Goal: Obtain resource: Obtain resource

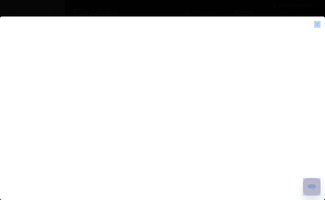
click at [148, 126] on flutter-view at bounding box center [162, 103] width 325 height 173
click at [151, 198] on div at bounding box center [162, 109] width 325 height 184
click at [103, 180] on flutter-view at bounding box center [162, 103] width 325 height 173
click at [317, 24] on img at bounding box center [317, 24] width 7 height 7
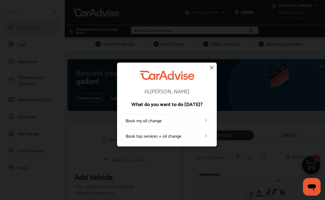
click at [214, 69] on img at bounding box center [211, 67] width 7 height 7
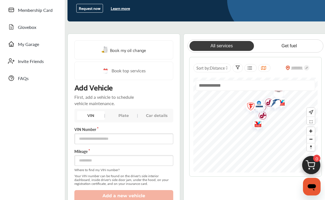
scroll to position [89, 0]
click at [287, 47] on link "Get fuel" at bounding box center [289, 46] width 64 height 10
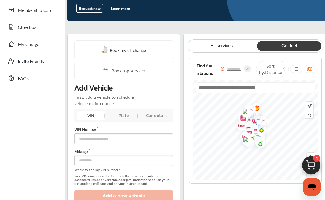
click at [206, 89] on input "text" at bounding box center [255, 87] width 119 height 11
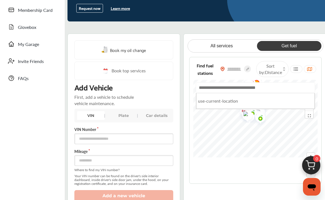
scroll to position [130, 0]
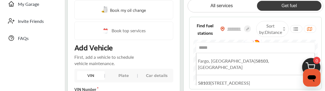
click at [255, 61] on b "58103" at bounding box center [261, 61] width 12 height 6
type input "**********"
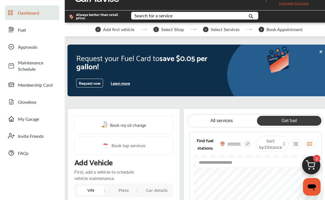
scroll to position [0, 0]
